Goal: Information Seeking & Learning: Learn about a topic

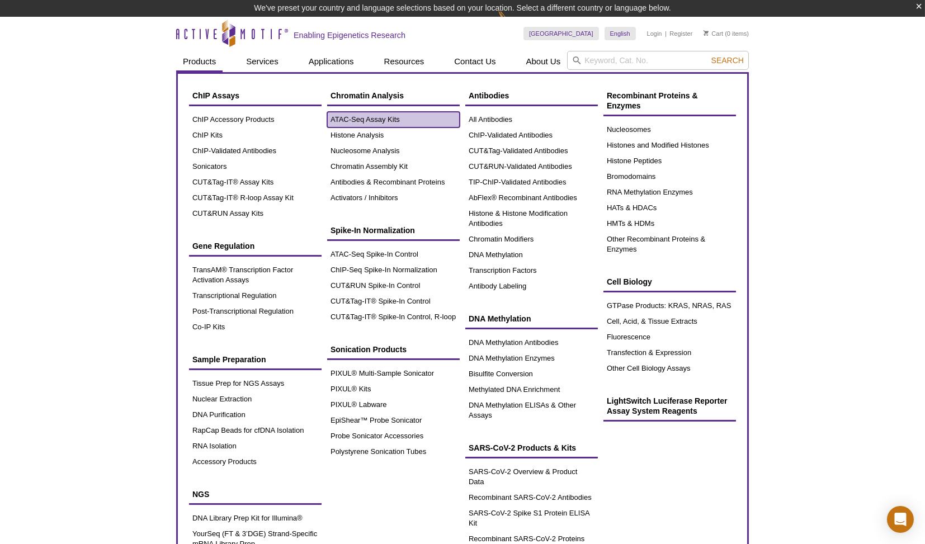
click at [368, 117] on link "ATAC-Seq Assay Kits" at bounding box center [393, 120] width 133 height 16
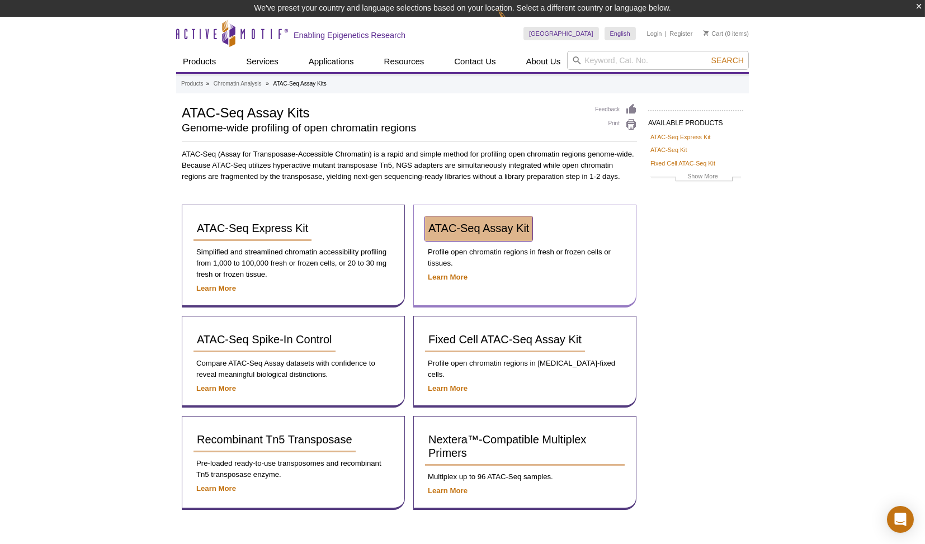
click at [461, 232] on span "ATAC-Seq Assay Kit" at bounding box center [478, 228] width 101 height 12
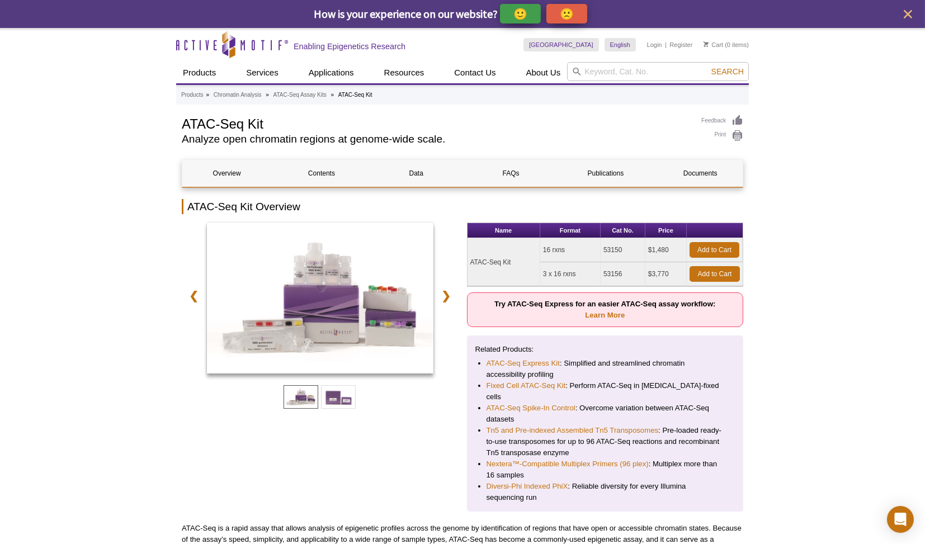
drag, startPoint x: 605, startPoint y: 249, endPoint x: 621, endPoint y: 249, distance: 16.2
click at [621, 249] on td "53150" at bounding box center [623, 250] width 45 height 24
click at [604, 250] on td "53150" at bounding box center [623, 250] width 45 height 24
drag, startPoint x: 604, startPoint y: 250, endPoint x: 620, endPoint y: 248, distance: 16.3
click at [620, 248] on td "53150" at bounding box center [623, 250] width 45 height 24
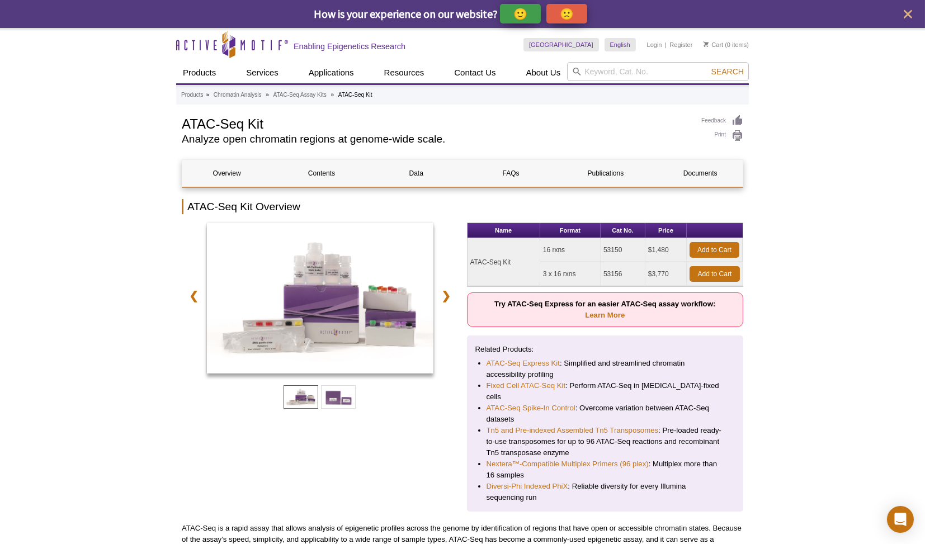
copy td "53150"
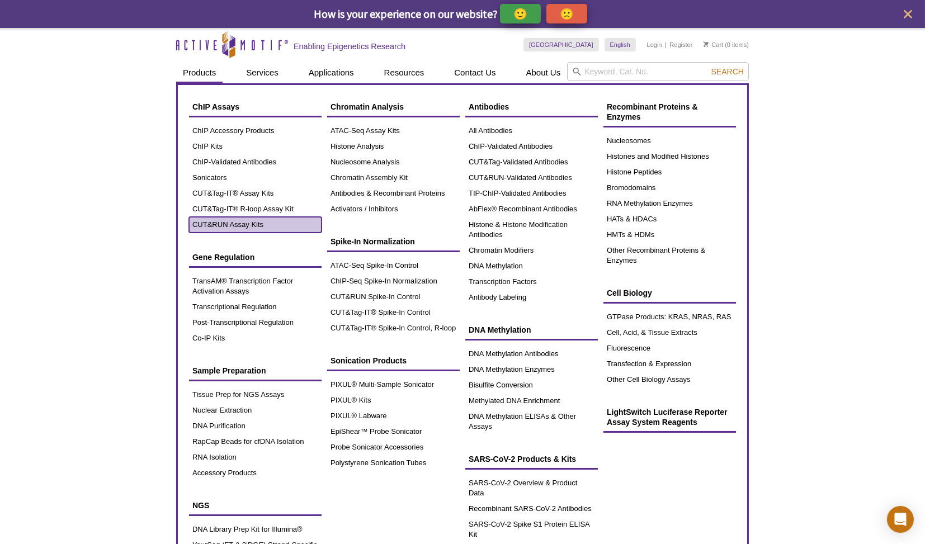
click at [254, 225] on link "CUT&RUN Assay Kits" at bounding box center [255, 225] width 133 height 16
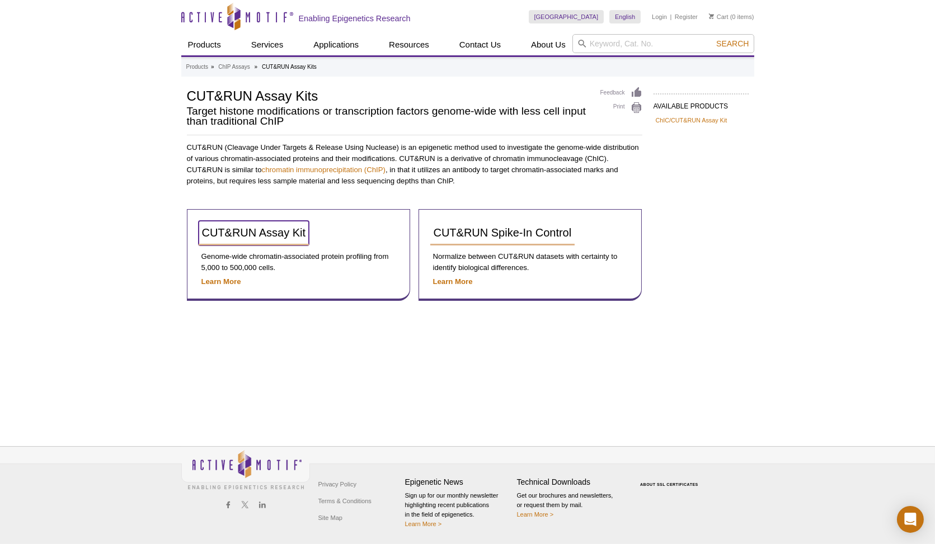
click at [254, 227] on span "CUT&RUN Assay Kit" at bounding box center [254, 233] width 104 height 12
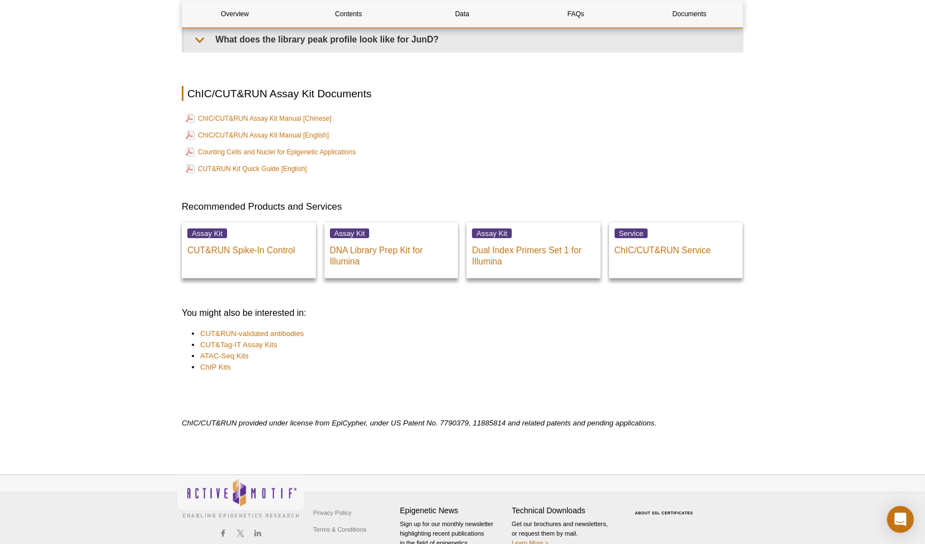
scroll to position [3798, 0]
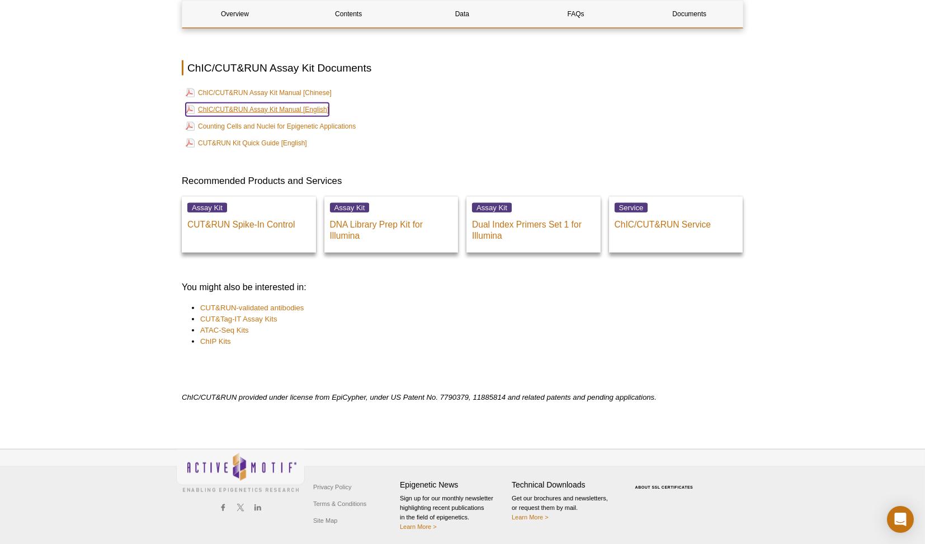
click at [266, 107] on link "ChIC/CUT&RUN Assay Kit Manual [English]" at bounding box center [257, 109] width 143 height 13
